Goal: Feedback & Contribution: Leave review/rating

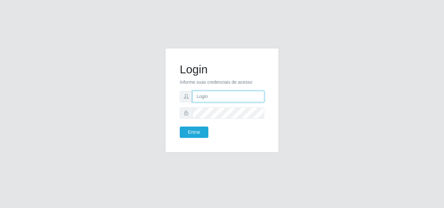
click at [210, 94] on input "text" at bounding box center [228, 96] width 72 height 11
type input "vitoria@saullus"
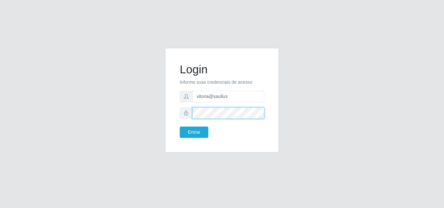
click at [180, 127] on button "Entrar" at bounding box center [194, 132] width 29 height 11
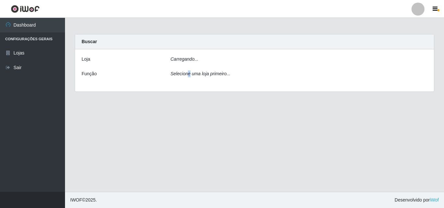
drag, startPoint x: 188, startPoint y: 139, endPoint x: 188, endPoint y: 130, distance: 9.1
click at [188, 130] on main "Carregando... Buscar [PERSON_NAME]... Função Selecione uma loja primeiro..." at bounding box center [254, 105] width 379 height 174
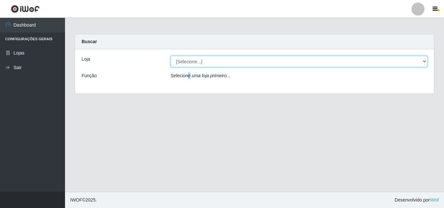
click at [350, 61] on select "[Selecione...] Saullus Supermercados" at bounding box center [299, 61] width 257 height 11
select select "423"
click at [171, 56] on select "[Selecione...] Saullus Supermercados" at bounding box center [299, 61] width 257 height 11
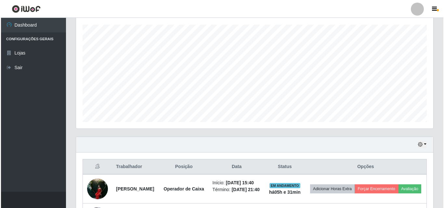
scroll to position [175, 0]
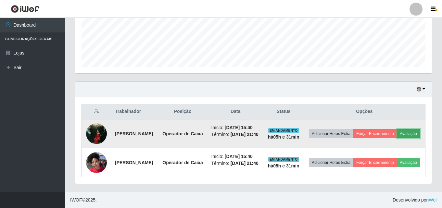
click at [397, 132] on button "Avaliação" at bounding box center [408, 133] width 23 height 9
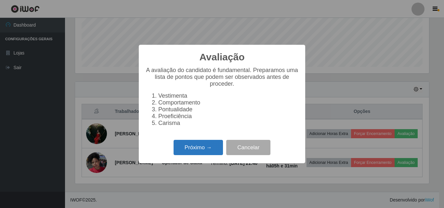
click at [201, 155] on button "Próximo →" at bounding box center [198, 147] width 49 height 15
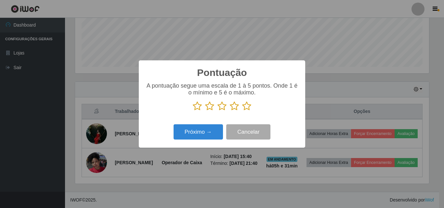
drag, startPoint x: 251, startPoint y: 108, endPoint x: 241, endPoint y: 111, distance: 10.6
click at [251, 108] on p at bounding box center [221, 106] width 153 height 10
click at [246, 109] on icon at bounding box center [246, 106] width 9 height 10
click at [242, 111] on input "radio" at bounding box center [242, 111] width 0 height 0
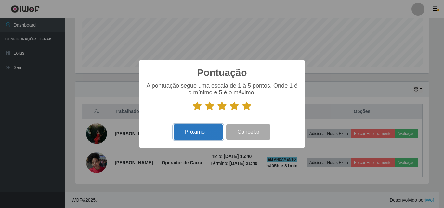
click at [189, 137] on button "Próximo →" at bounding box center [198, 131] width 49 height 15
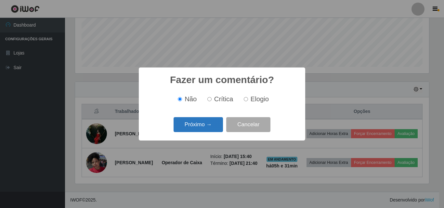
click at [207, 123] on button "Próximo →" at bounding box center [198, 124] width 49 height 15
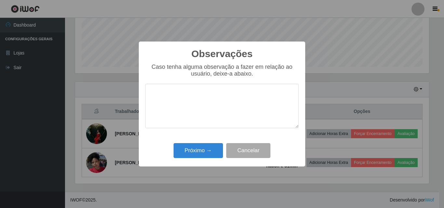
click at [228, 106] on textarea at bounding box center [221, 106] width 153 height 45
drag, startPoint x: 217, startPoint y: 93, endPoint x: 172, endPoint y: 98, distance: 45.8
click at [136, 89] on div "Observações × Caso tenha alguma observação a fazer em relação ao usuário, deixe…" at bounding box center [222, 104] width 444 height 208
type textarea "Otima profissional"
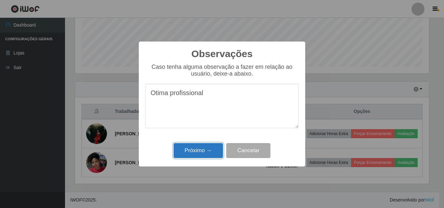
click at [202, 154] on button "Próximo →" at bounding box center [198, 150] width 49 height 15
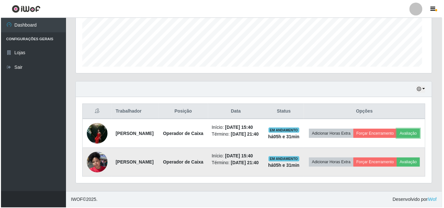
scroll to position [135, 357]
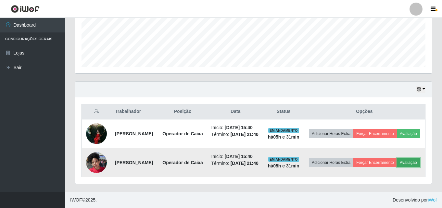
click at [397, 165] on button "Avaliação" at bounding box center [408, 162] width 23 height 9
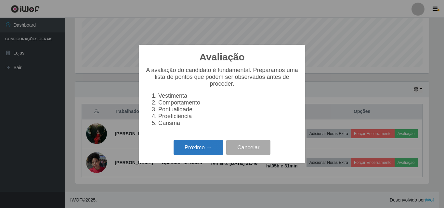
click at [189, 148] on button "Próximo →" at bounding box center [198, 147] width 49 height 15
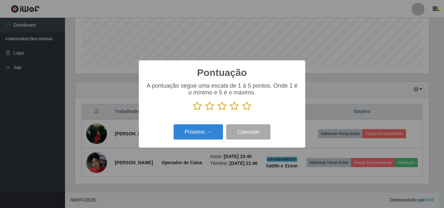
click at [248, 107] on icon at bounding box center [246, 106] width 9 height 10
click at [242, 111] on input "radio" at bounding box center [242, 111] width 0 height 0
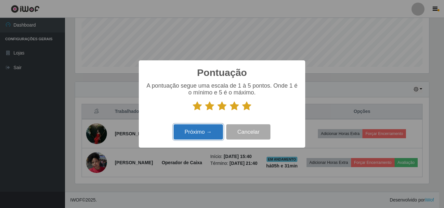
click at [199, 135] on button "Próximo →" at bounding box center [198, 131] width 49 height 15
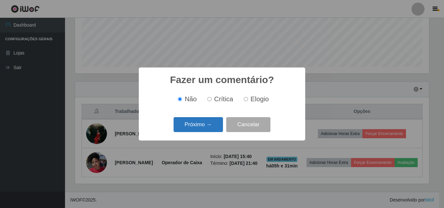
click at [208, 125] on button "Próximo →" at bounding box center [198, 124] width 49 height 15
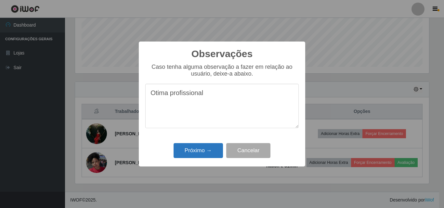
type textarea "Otima profissional"
click at [204, 153] on button "Próximo →" at bounding box center [198, 150] width 49 height 15
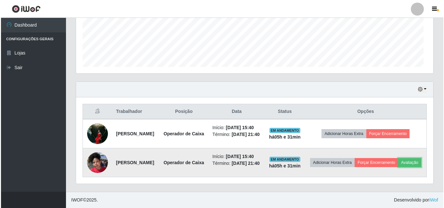
scroll to position [135, 357]
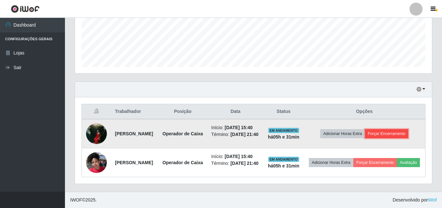
click at [383, 129] on button "Forçar Encerramento" at bounding box center [387, 133] width 44 height 9
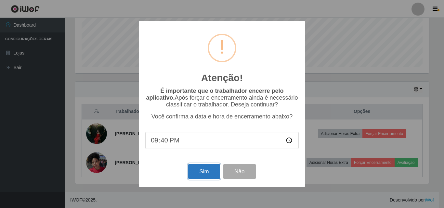
click at [203, 174] on button "Sim" at bounding box center [204, 171] width 32 height 15
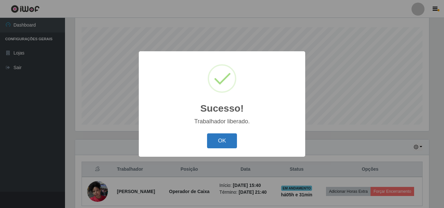
click at [213, 137] on button "OK" at bounding box center [222, 141] width 30 height 15
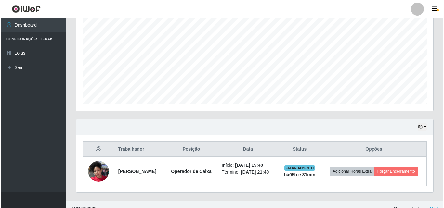
scroll to position [136, 0]
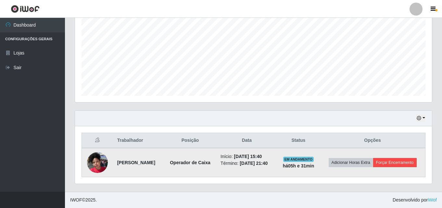
drag, startPoint x: 399, startPoint y: 170, endPoint x: 400, endPoint y: 162, distance: 8.5
click at [399, 169] on td "Adicionar Horas Extra Forçar Encerramento" at bounding box center [372, 162] width 105 height 29
click at [400, 160] on button "Forçar Encerramento" at bounding box center [395, 162] width 44 height 9
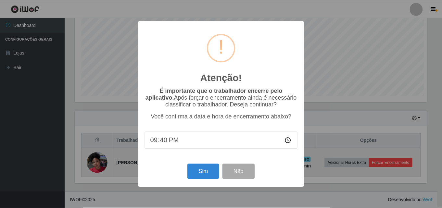
scroll to position [135, 354]
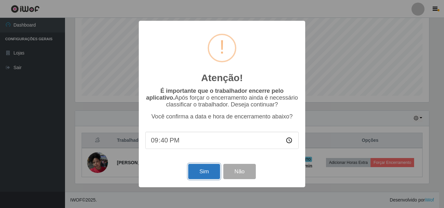
click at [204, 174] on button "Sim" at bounding box center [204, 171] width 32 height 15
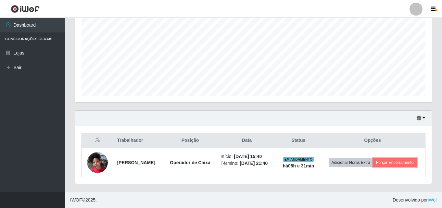
scroll to position [0, 0]
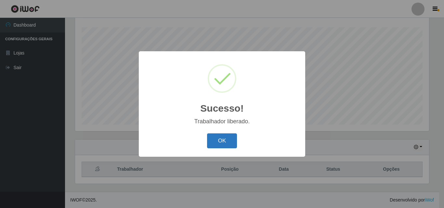
drag, startPoint x: 229, startPoint y: 135, endPoint x: 228, endPoint y: 138, distance: 3.7
click at [228, 138] on button "OK" at bounding box center [222, 141] width 30 height 15
